Goal: Obtain resource: Download file/media

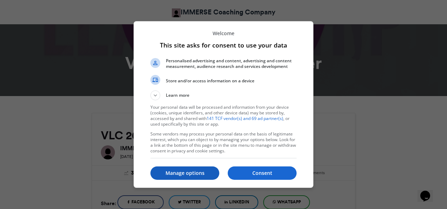
click at [194, 168] on button "Manage options" at bounding box center [184, 172] width 69 height 13
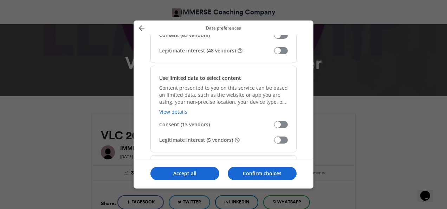
scroll to position [856, 0]
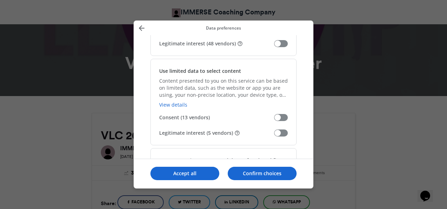
click at [284, 134] on span "Manage your data" at bounding box center [281, 132] width 14 height 7
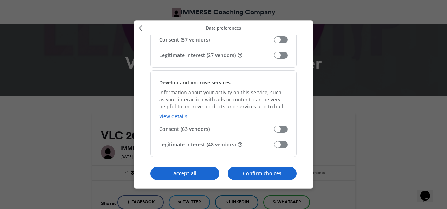
scroll to position [752, 0]
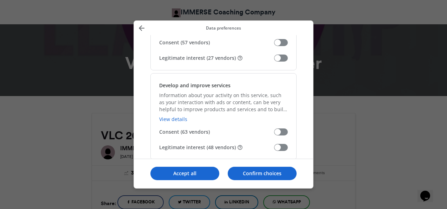
click at [285, 146] on span "Manage your data" at bounding box center [281, 147] width 14 height 7
click at [282, 56] on span "Manage your data" at bounding box center [281, 58] width 14 height 7
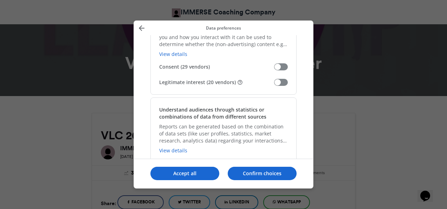
scroll to position [627, 0]
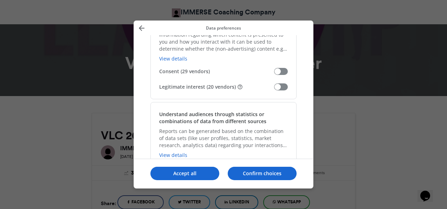
click at [279, 85] on span "Manage your data" at bounding box center [281, 86] width 14 height 7
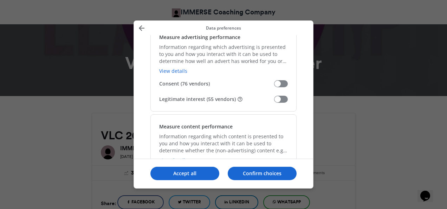
scroll to position [525, 0]
click at [284, 98] on span "Manage your data" at bounding box center [281, 99] width 14 height 7
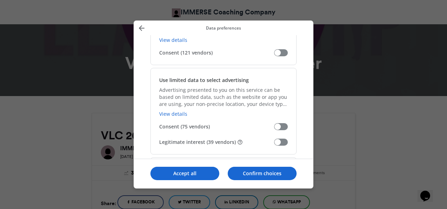
scroll to position [113, 0]
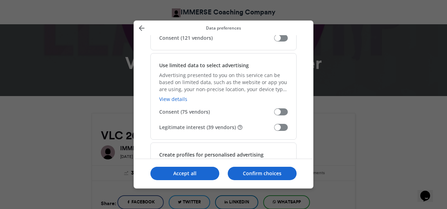
click at [283, 129] on span "Manage your data" at bounding box center [281, 127] width 14 height 7
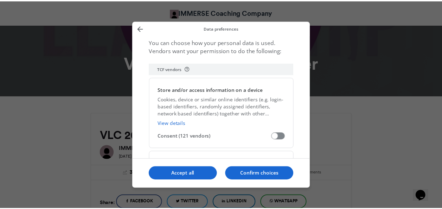
scroll to position [0, 0]
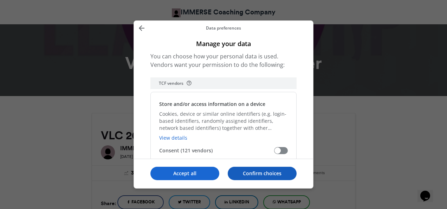
click at [252, 175] on p "Confirm choices" at bounding box center [262, 173] width 69 height 7
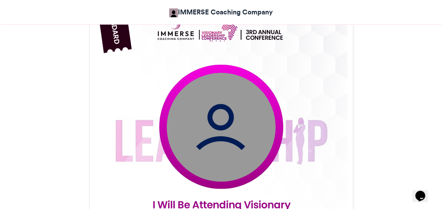
scroll to position [223, 0]
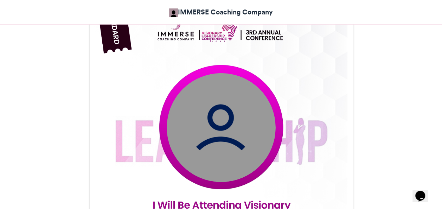
click at [230, 134] on img at bounding box center [220, 127] width 109 height 109
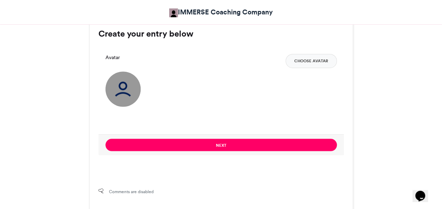
scroll to position [533, 0]
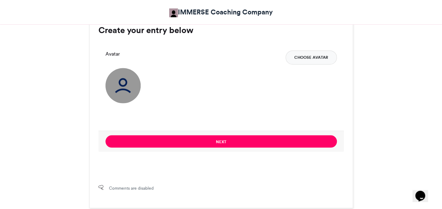
click at [309, 59] on button "Choose Avatar" at bounding box center [311, 57] width 51 height 14
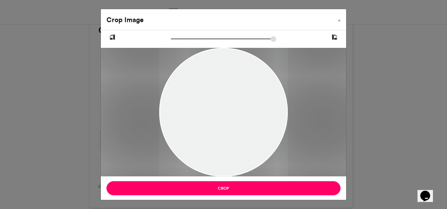
drag, startPoint x: 236, startPoint y: 133, endPoint x: 239, endPoint y: 147, distance: 14.3
click at [239, 147] on div at bounding box center [223, 123] width 129 height 165
type input "*****"
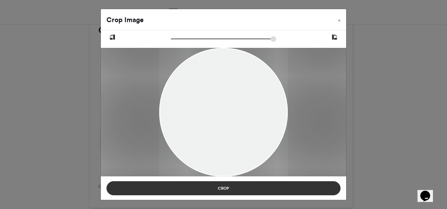
click at [238, 188] on button "Crop" at bounding box center [224, 188] width 234 height 14
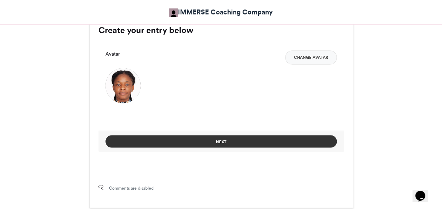
click at [218, 141] on button "Next" at bounding box center [220, 141] width 231 height 12
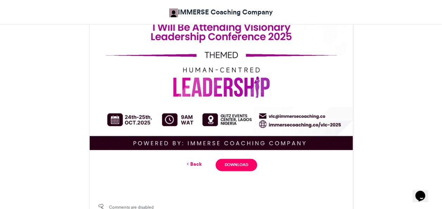
scroll to position [402, 0]
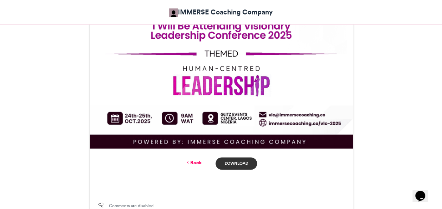
click at [227, 162] on link "Download" at bounding box center [236, 163] width 41 height 12
